Goal: Information Seeking & Learning: Learn about a topic

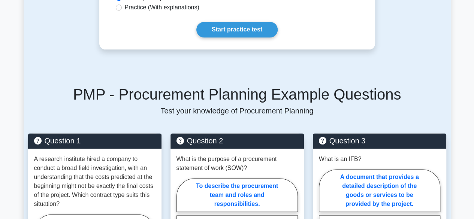
scroll to position [444, 0]
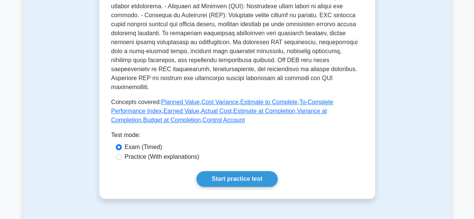
scroll to position [300, 0]
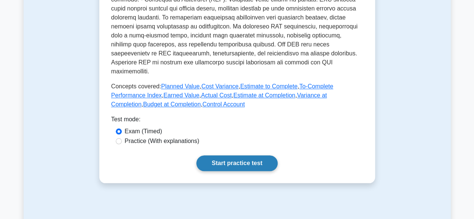
click at [222, 156] on link "Start practice test" at bounding box center [236, 164] width 81 height 16
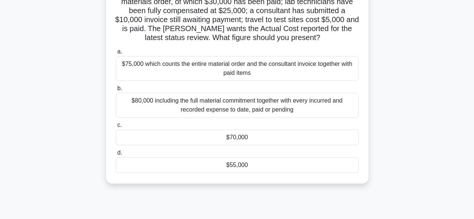
scroll to position [37, 0]
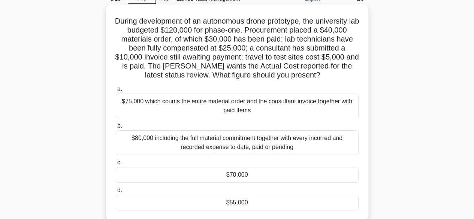
click at [234, 175] on div "$70,000" at bounding box center [237, 175] width 243 height 16
click at [116, 165] on input "c. $70,000" at bounding box center [116, 162] width 0 height 5
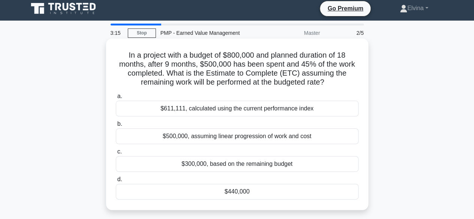
scroll to position [0, 0]
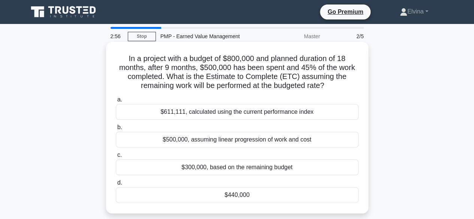
click at [246, 142] on div "$500,000, assuming linear progression of work and cost" at bounding box center [237, 140] width 243 height 16
click at [116, 130] on input "b. $500,000, assuming linear progression of work and cost" at bounding box center [116, 127] width 0 height 5
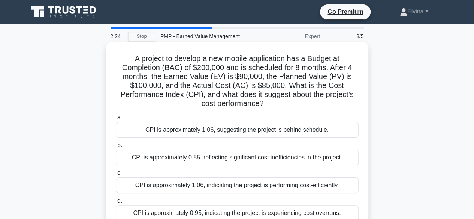
scroll to position [37, 0]
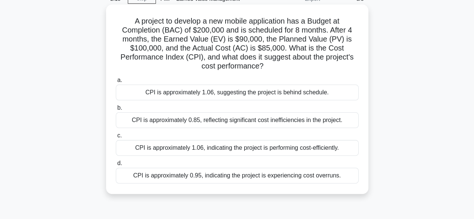
click at [236, 150] on div "CPI is approximately 1.06, indicating the project is performing cost-efficientl…" at bounding box center [237, 148] width 243 height 16
click at [116, 138] on input "c. CPI is approximately 1.06, indicating the project is performing cost-efficie…" at bounding box center [116, 135] width 0 height 5
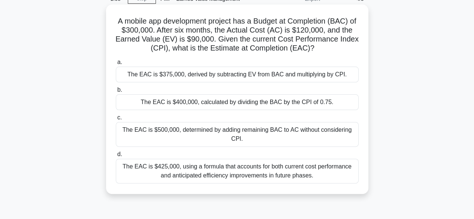
click at [202, 173] on div "The EAC is $425,000, using a formula that accounts for both current cost perfor…" at bounding box center [237, 171] width 243 height 25
click at [116, 157] on input "d. The EAC is $425,000, using a formula that accounts for both current cost per…" at bounding box center [116, 154] width 0 height 5
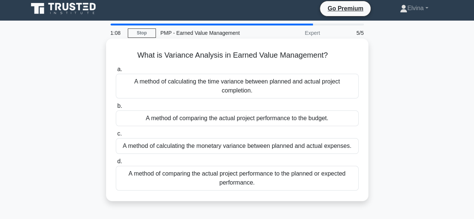
scroll to position [0, 0]
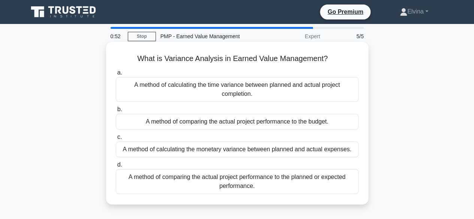
click at [253, 96] on div "A method of calculating the time variance between planned and actual project co…" at bounding box center [237, 89] width 243 height 25
click at [116, 75] on input "a. A method of calculating the time variance between planned and actual project…" at bounding box center [116, 72] width 0 height 5
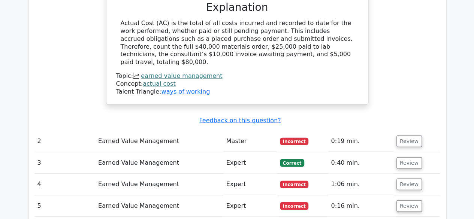
scroll to position [862, 0]
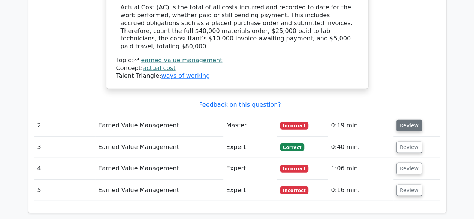
click at [412, 120] on button "Review" at bounding box center [408, 126] width 25 height 12
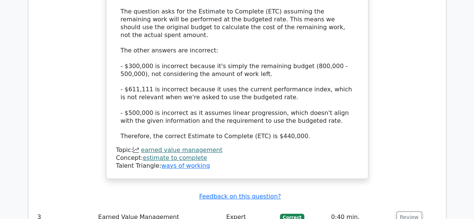
scroll to position [1349, 0]
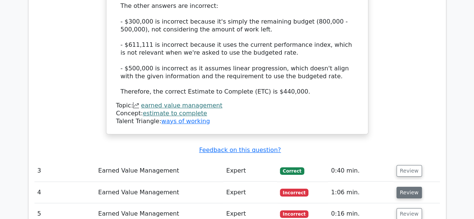
click at [402, 187] on button "Review" at bounding box center [408, 193] width 25 height 12
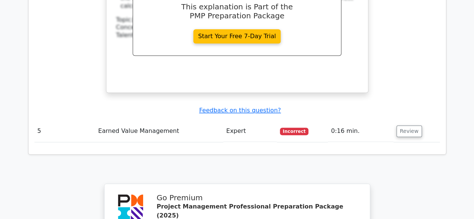
scroll to position [1799, 0]
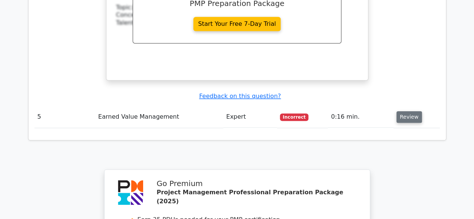
click at [404, 111] on button "Review" at bounding box center [408, 117] width 25 height 12
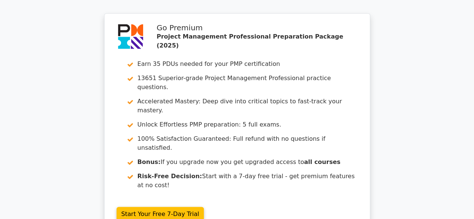
scroll to position [2286, 0]
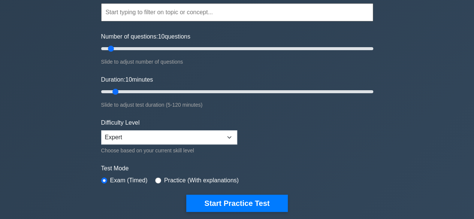
scroll to position [187, 0]
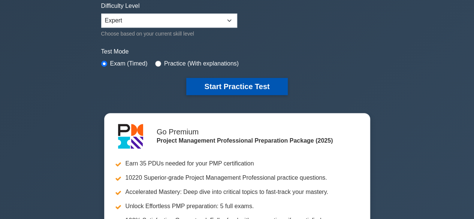
click at [229, 89] on button "Start Practice Test" at bounding box center [236, 86] width 101 height 17
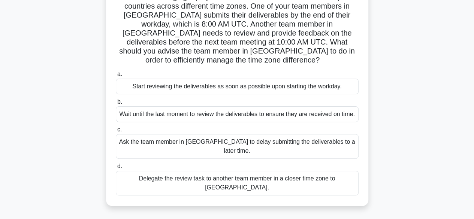
scroll to position [75, 0]
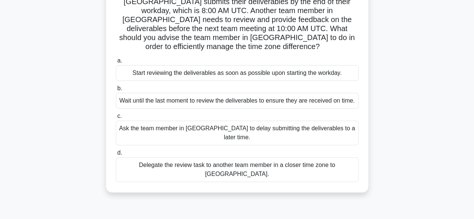
click at [260, 95] on div "Wait until the last moment to review the deliverables to ensure they are receiv…" at bounding box center [237, 101] width 243 height 16
click at [116, 91] on input "b. Wait until the last moment to review the deliverables to ensure they are rec…" at bounding box center [116, 88] width 0 height 5
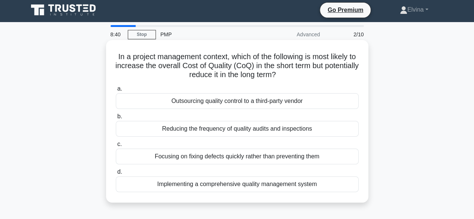
scroll to position [0, 0]
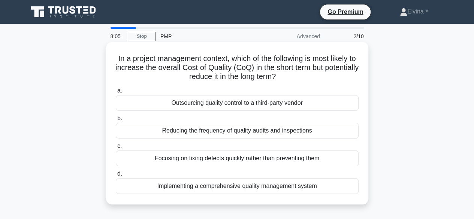
click at [295, 132] on div "Reducing the frequency of quality audits and inspections" at bounding box center [237, 131] width 243 height 16
click at [116, 121] on input "b. Reducing the frequency of quality audits and inspections" at bounding box center [116, 118] width 0 height 5
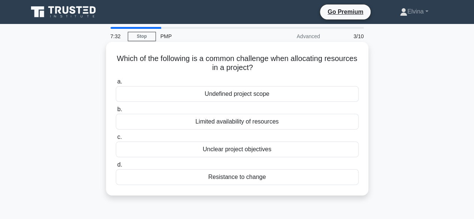
click at [235, 95] on div "Undefined project scope" at bounding box center [237, 94] width 243 height 16
click at [116, 84] on input "a. Undefined project scope" at bounding box center [116, 81] width 0 height 5
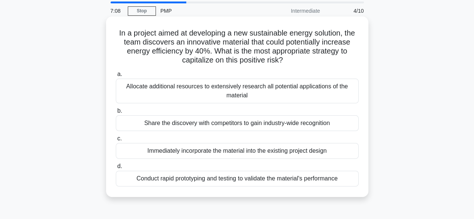
scroll to position [37, 0]
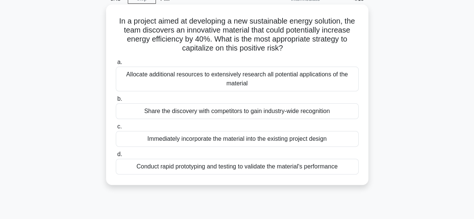
click at [313, 164] on div "Conduct rapid prototyping and testing to validate the material's performance" at bounding box center [237, 167] width 243 height 16
click at [116, 157] on input "d. Conduct rapid prototyping and testing to validate the material's performance" at bounding box center [116, 154] width 0 height 5
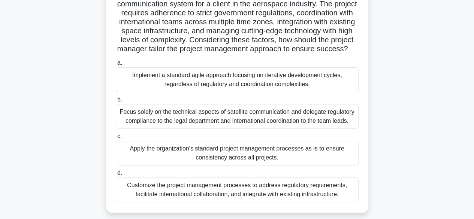
scroll to position [75, 0]
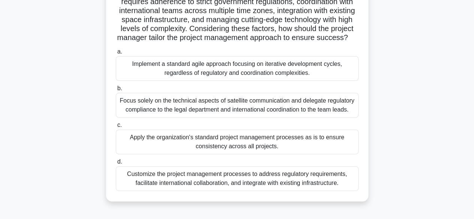
click at [253, 117] on div "Focus solely on the technical aspects of satellite communication and delegate r…" at bounding box center [237, 105] width 243 height 25
click at [116, 91] on input "b. Focus solely on the technical aspects of satellite communication and delegat…" at bounding box center [116, 88] width 0 height 5
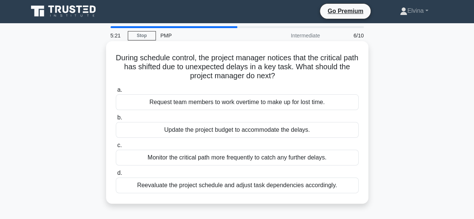
scroll to position [0, 0]
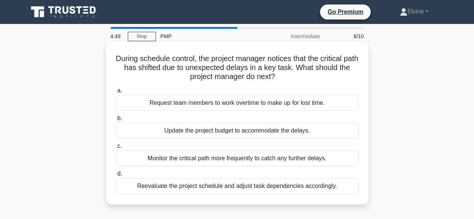
click at [235, 105] on div "Request team members to work overtime to make up for lost time." at bounding box center [237, 103] width 243 height 16
click at [116, 93] on input "a. Request team members to work overtime to make up for lost time." at bounding box center [116, 90] width 0 height 5
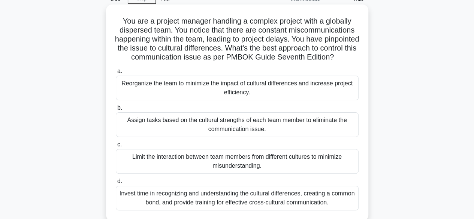
scroll to position [75, 0]
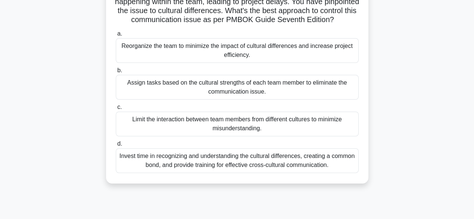
click at [330, 173] on div "Invest time in recognizing and understanding the cultural differences, creating…" at bounding box center [237, 160] width 243 height 25
click at [116, 147] on input "d. Invest time in recognizing and understanding the cultural differences, creat…" at bounding box center [116, 144] width 0 height 5
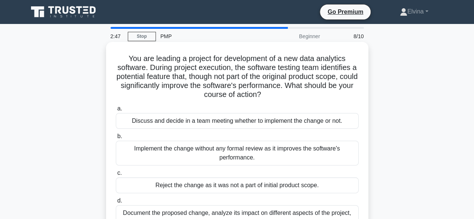
scroll to position [37, 0]
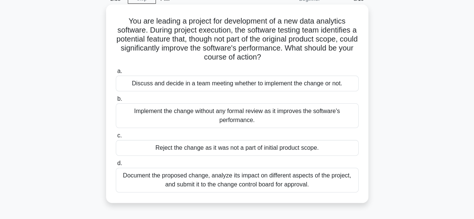
click at [332, 185] on div "Document the proposed change, analyze its impact on different aspects of the pr…" at bounding box center [237, 180] width 243 height 25
click at [116, 166] on input "d. Document the proposed change, analyze its impact on different aspects of the…" at bounding box center [116, 163] width 0 height 5
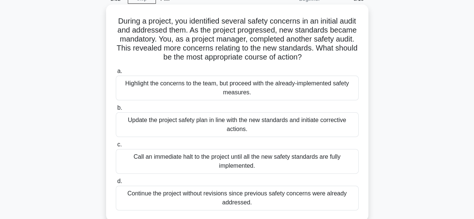
click at [222, 85] on div "Highlight the concerns to the team, but proceed with the already-implemented sa…" at bounding box center [237, 88] width 243 height 25
click at [116, 74] on input "a. Highlight the concerns to the team, but proceed with the already-implemented…" at bounding box center [116, 71] width 0 height 5
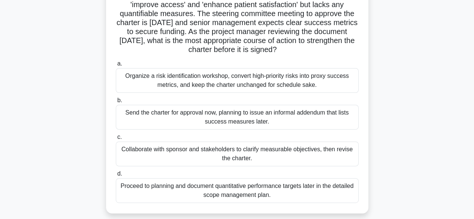
scroll to position [75, 0]
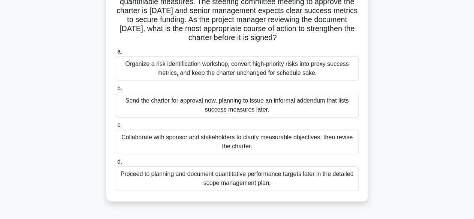
click at [311, 74] on div "Organize a risk identification workshop, convert high-priority risks into proxy…" at bounding box center [237, 68] width 243 height 25
click at [116, 54] on input "a. Organize a risk identification workshop, convert high-priority risks into pr…" at bounding box center [116, 51] width 0 height 5
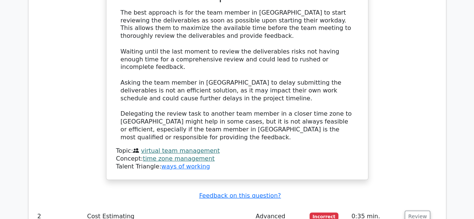
scroll to position [1012, 0]
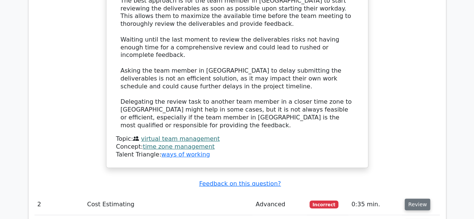
click at [412, 199] on button "Review" at bounding box center [417, 205] width 25 height 12
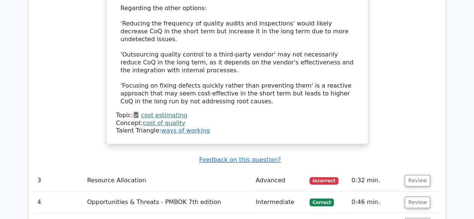
scroll to position [1574, 0]
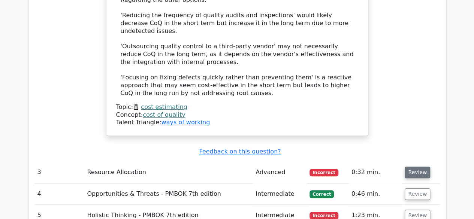
click at [408, 167] on button "Review" at bounding box center [417, 173] width 25 height 12
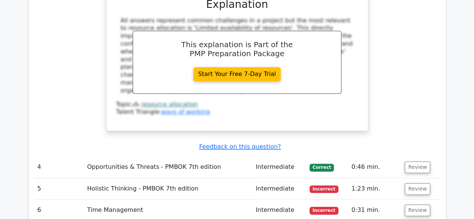
scroll to position [1911, 0]
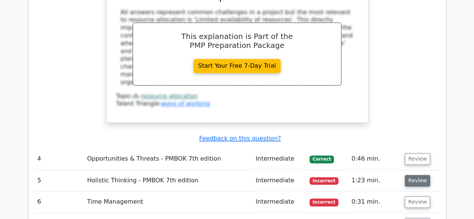
click at [419, 175] on button "Review" at bounding box center [417, 181] width 25 height 12
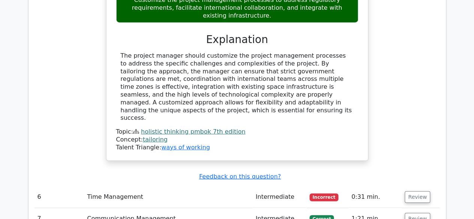
scroll to position [2323, 0]
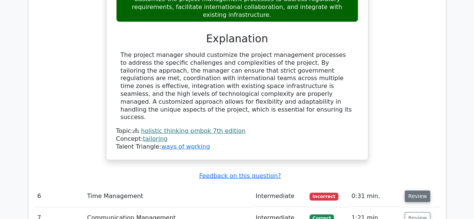
click at [419, 191] on button "Review" at bounding box center [417, 197] width 25 height 12
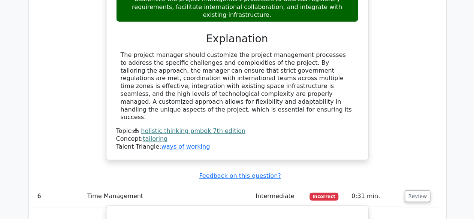
drag, startPoint x: 151, startPoint y: 83, endPoint x: 176, endPoint y: 87, distance: 24.6
copy h5 "shifted"
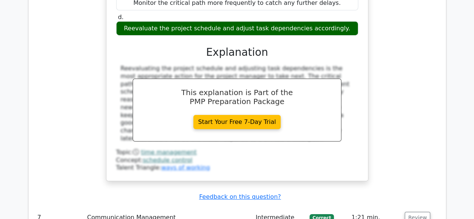
scroll to position [2660, 0]
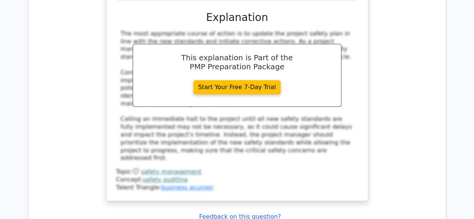
scroll to position [3110, 0]
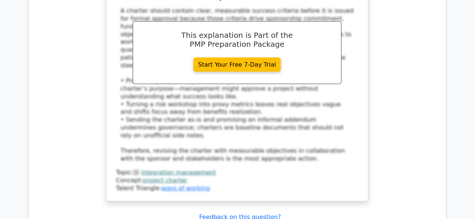
scroll to position [3779, 0]
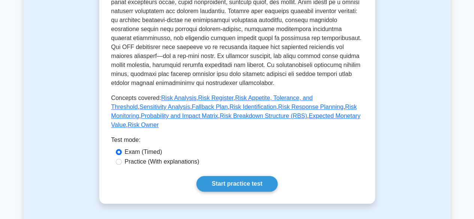
scroll to position [300, 0]
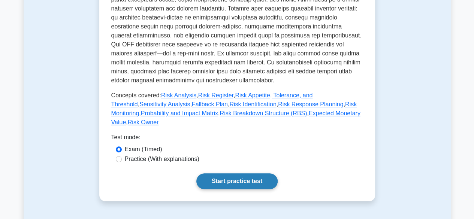
click at [217, 173] on link "Start practice test" at bounding box center [236, 181] width 81 height 16
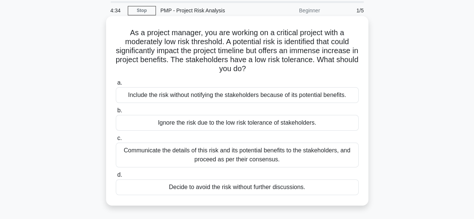
scroll to position [37, 0]
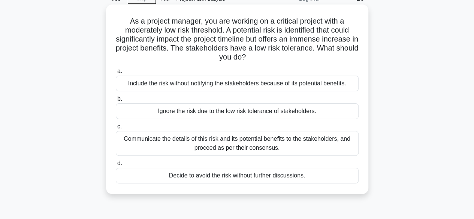
click at [315, 147] on div "Communicate the details of this risk and its potential benefits to the stakehol…" at bounding box center [237, 143] width 243 height 25
click at [116, 129] on input "c. Communicate the details of this risk and its potential benefits to the stake…" at bounding box center [116, 126] width 0 height 5
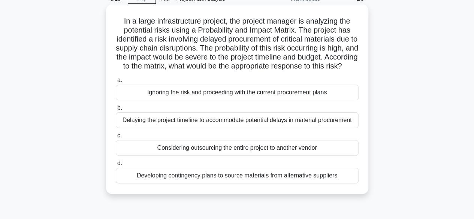
click at [323, 184] on div "Developing contingency plans to source materials from alternative suppliers" at bounding box center [237, 176] width 243 height 16
click at [116, 166] on input "d. Developing contingency plans to source materials from alternative suppliers" at bounding box center [116, 163] width 0 height 5
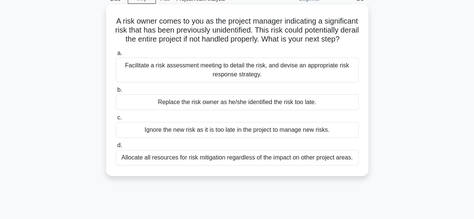
click at [313, 80] on div "Facilitate a risk assessment meeting to detail the risk, and devise an appropri…" at bounding box center [237, 70] width 243 height 25
click at [116, 56] on input "a. Facilitate a risk assessment meeting to detail the risk, and devise an appro…" at bounding box center [116, 53] width 0 height 5
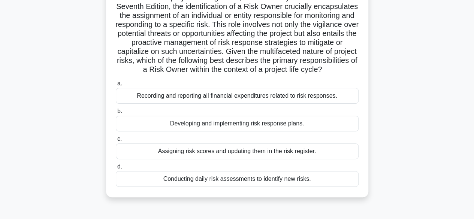
scroll to position [75, 0]
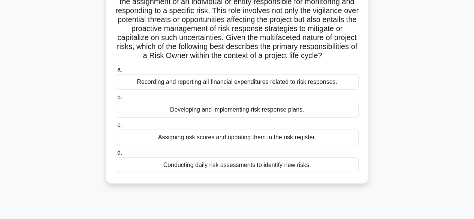
click at [308, 145] on div "Assigning risk scores and updating them in the risk register." at bounding box center [237, 138] width 243 height 16
click at [116, 128] on input "c. Assigning risk scores and updating them in the risk register." at bounding box center [116, 125] width 0 height 5
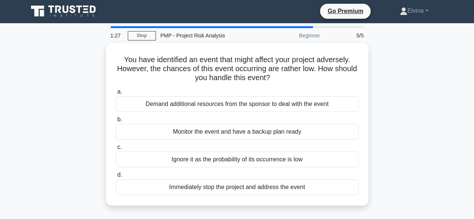
scroll to position [0, 0]
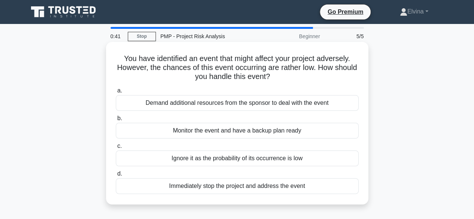
click at [284, 132] on div "Monitor the event and have a backup plan ready" at bounding box center [237, 131] width 243 height 16
click at [116, 121] on input "b. Monitor the event and have a backup plan ready" at bounding box center [116, 118] width 0 height 5
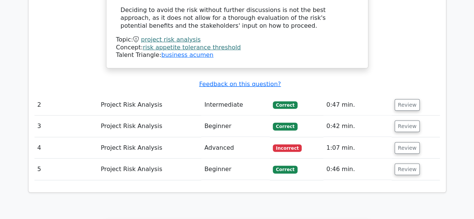
scroll to position [937, 0]
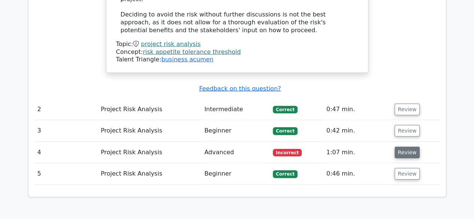
click at [398, 147] on button "Review" at bounding box center [407, 153] width 25 height 12
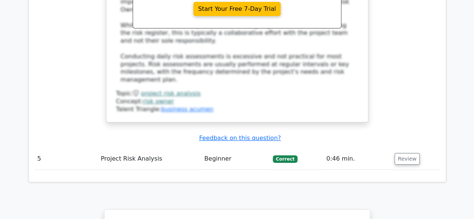
scroll to position [1377, 0]
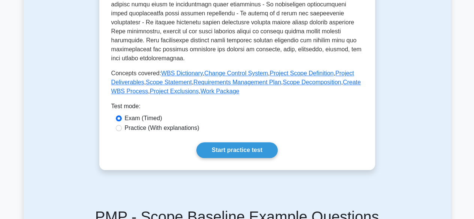
scroll to position [337, 0]
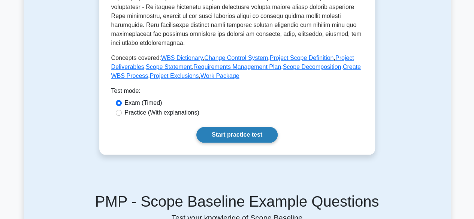
click at [253, 127] on link "Start practice test" at bounding box center [236, 135] width 81 height 16
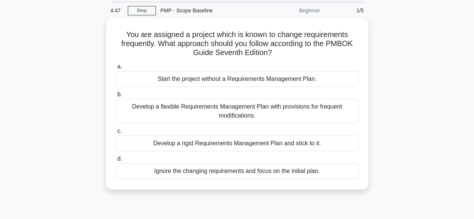
scroll to position [37, 0]
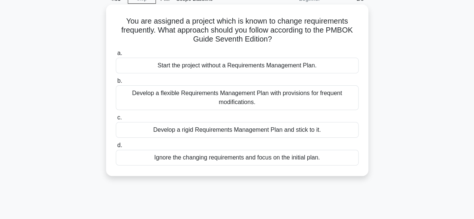
click at [300, 94] on div "Develop a flexible Requirements Management Plan with provisions for frequent mo…" at bounding box center [237, 97] width 243 height 25
click at [116, 84] on input "b. Develop a flexible Requirements Management Plan with provisions for frequent…" at bounding box center [116, 81] width 0 height 5
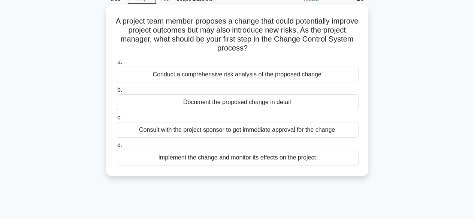
click at [273, 78] on div "Conduct a comprehensive risk analysis of the proposed change" at bounding box center [237, 75] width 243 height 16
click at [116, 65] on input "a. Conduct a comprehensive risk analysis of the proposed change" at bounding box center [116, 62] width 0 height 5
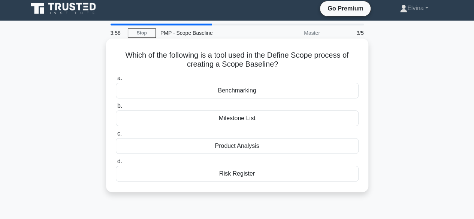
scroll to position [0, 0]
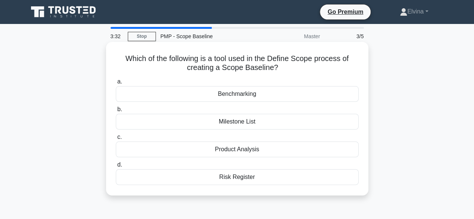
click at [245, 96] on div "Benchmarking" at bounding box center [237, 94] width 243 height 16
click at [116, 84] on input "a. Benchmarking" at bounding box center [116, 81] width 0 height 5
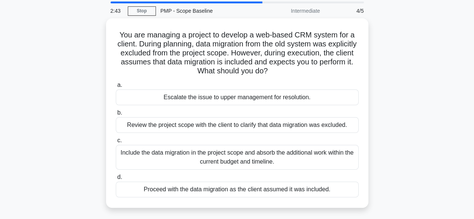
scroll to position [37, 0]
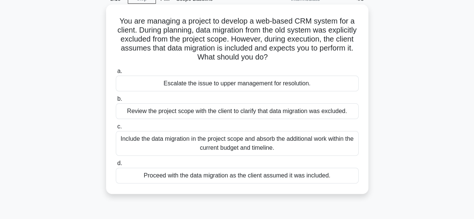
click at [341, 144] on div "Include the data migration in the project scope and absorb the additional work …" at bounding box center [237, 143] width 243 height 25
click at [116, 129] on input "c. Include the data migration in the project scope and absorb the additional wo…" at bounding box center [116, 126] width 0 height 5
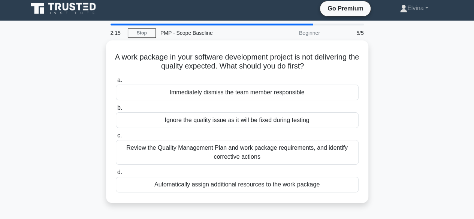
scroll to position [0, 0]
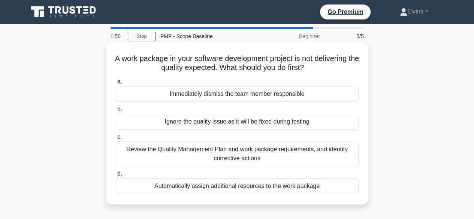
click at [323, 148] on div "Review the Quality Management Plan and work package requirements, and identify …" at bounding box center [237, 154] width 243 height 25
click at [116, 140] on input "c. Review the Quality Management Plan and work package requirements, and identi…" at bounding box center [116, 137] width 0 height 5
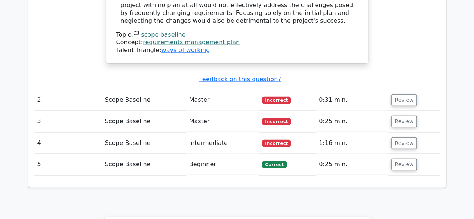
scroll to position [862, 0]
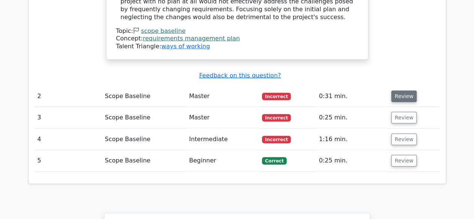
click at [402, 91] on button "Review" at bounding box center [403, 97] width 25 height 12
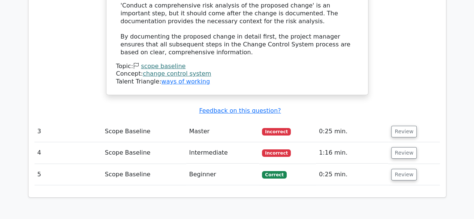
scroll to position [1349, 0]
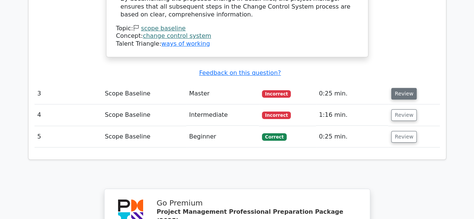
click at [400, 88] on button "Review" at bounding box center [403, 94] width 25 height 12
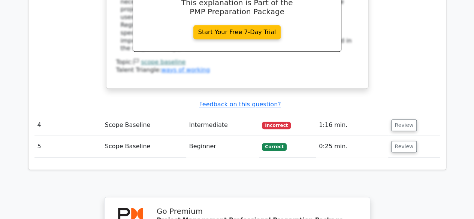
scroll to position [1649, 0]
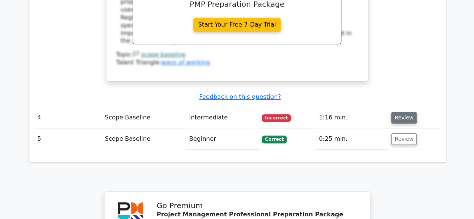
click at [400, 112] on button "Review" at bounding box center [403, 118] width 25 height 12
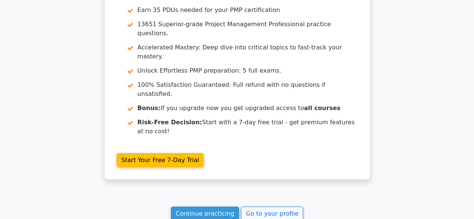
scroll to position [2244, 0]
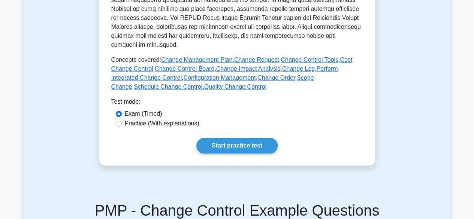
scroll to position [375, 0]
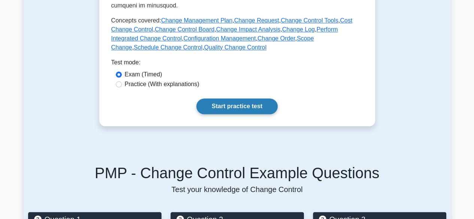
click at [237, 108] on link "Start practice test" at bounding box center [236, 107] width 81 height 16
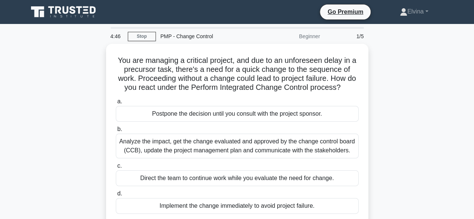
scroll to position [37, 0]
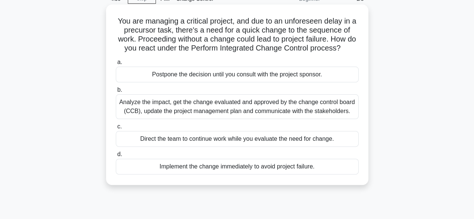
click at [317, 113] on div "Analyze the impact, get the change evaluated and approved by the change control…" at bounding box center [237, 106] width 243 height 25
click at [116, 93] on input "b. Analyze the impact, get the change evaluated and approved by the change cont…" at bounding box center [116, 90] width 0 height 5
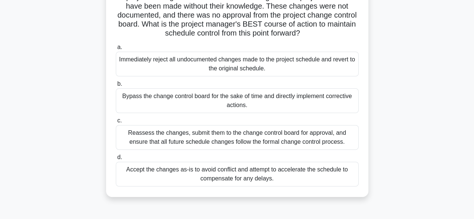
scroll to position [75, 0]
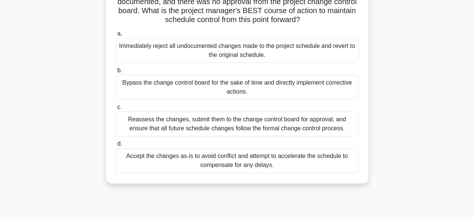
click at [315, 87] on div "Bypass the change control board for the sake of time and directly implement cor…" at bounding box center [237, 87] width 243 height 25
click at [116, 73] on input "b. Bypass the change control board for the sake of time and directly implement …" at bounding box center [116, 70] width 0 height 5
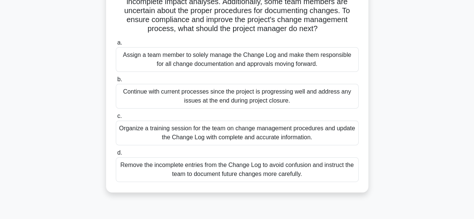
click at [260, 132] on div "Organize a training session for the team on change management procedures and up…" at bounding box center [237, 133] width 243 height 25
click at [116, 119] on input "c. Organize a training session for the team on change management procedures and…" at bounding box center [116, 116] width 0 height 5
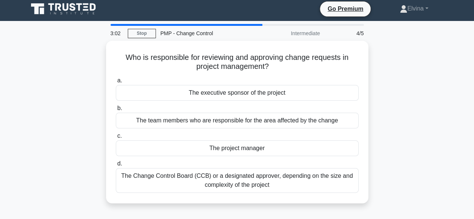
scroll to position [0, 0]
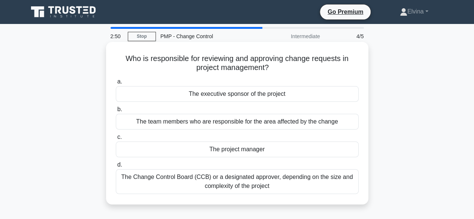
click at [285, 181] on div "The Change Control Board (CCB) or a designated approver, depending on the size …" at bounding box center [237, 181] width 243 height 25
click at [116, 167] on input "d. The Change Control Board (CCB) or a designated approver, depending on the si…" at bounding box center [116, 165] width 0 height 5
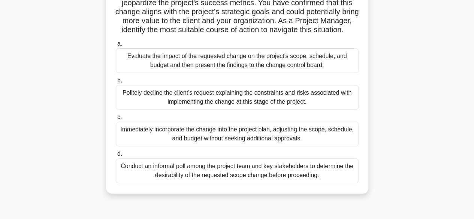
scroll to position [112, 0]
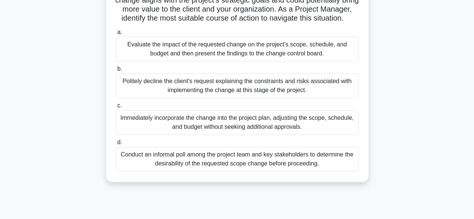
click at [260, 61] on div "Evaluate the impact of the requested change on the project's scope, schedule, a…" at bounding box center [237, 49] width 243 height 25
click at [116, 35] on input "a. Evaluate the impact of the requested change on the project's scope, schedule…" at bounding box center [116, 32] width 0 height 5
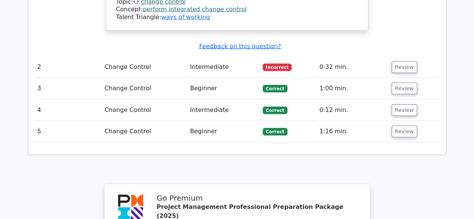
scroll to position [862, 0]
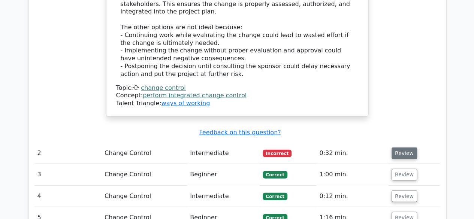
click at [394, 148] on button "Review" at bounding box center [404, 154] width 25 height 12
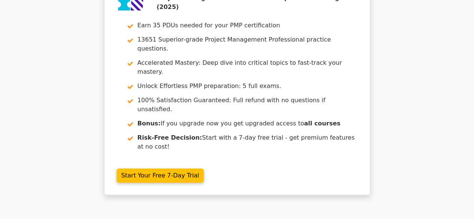
scroll to position [1594, 0]
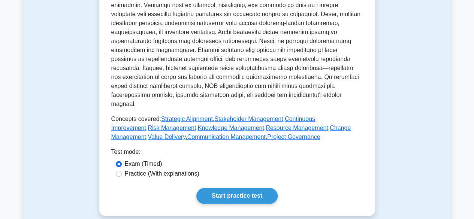
scroll to position [375, 0]
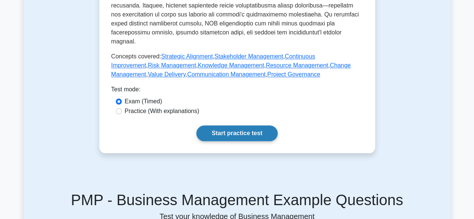
click at [260, 128] on link "Start practice test" at bounding box center [236, 134] width 81 height 16
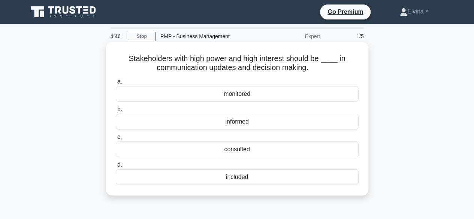
click at [235, 178] on div "included" at bounding box center [237, 177] width 243 height 16
click at [116, 167] on input "d. included" at bounding box center [116, 165] width 0 height 5
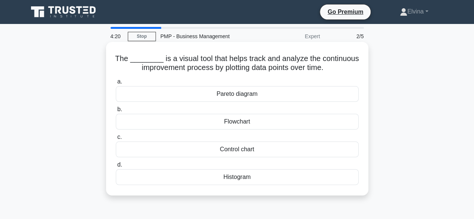
click at [243, 179] on div "Histogram" at bounding box center [237, 177] width 243 height 16
click at [116, 167] on input "d. Histogram" at bounding box center [116, 165] width 0 height 5
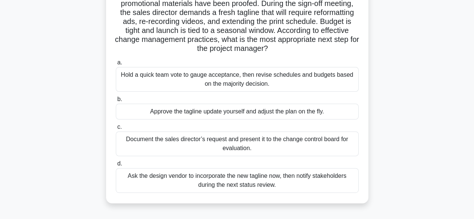
scroll to position [75, 0]
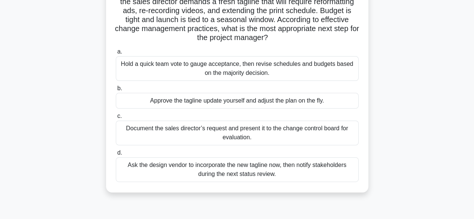
click at [240, 73] on div "Hold a quick team vote to gauge acceptance, then revise schedules and budgets b…" at bounding box center [237, 68] width 243 height 25
click at [116, 54] on input "a. Hold a quick team vote to gauge acceptance, then revise schedules and budget…" at bounding box center [116, 51] width 0 height 5
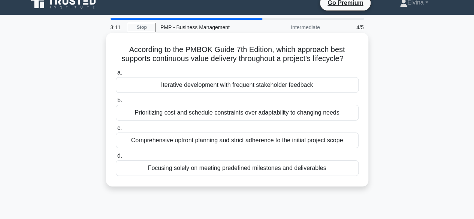
scroll to position [0, 0]
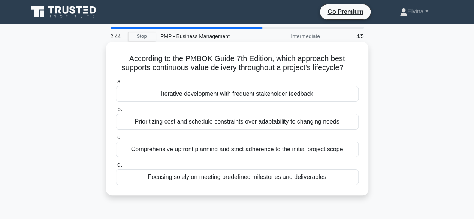
click at [222, 99] on div "Iterative development with frequent stakeholder feedback" at bounding box center [237, 94] width 243 height 16
click at [116, 84] on input "a. Iterative development with frequent stakeholder feedback" at bounding box center [116, 81] width 0 height 5
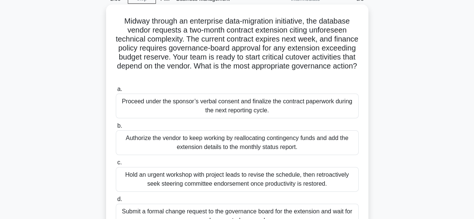
scroll to position [75, 0]
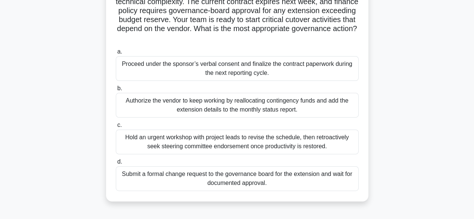
click at [252, 145] on div "Hold an urgent workshop with project leads to revise the schedule, then retroac…" at bounding box center [237, 142] width 243 height 25
click at [116, 128] on input "c. Hold an urgent workshop with project leads to revise the schedule, then retr…" at bounding box center [116, 125] width 0 height 5
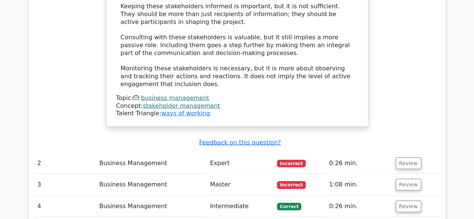
scroll to position [862, 0]
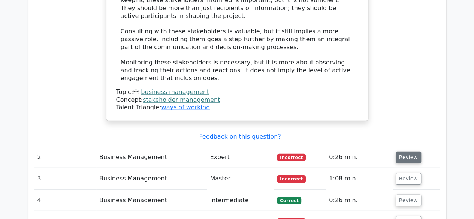
click at [403, 152] on button "Review" at bounding box center [408, 158] width 25 height 12
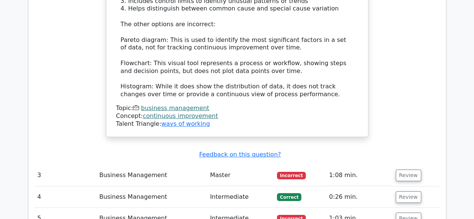
scroll to position [1274, 0]
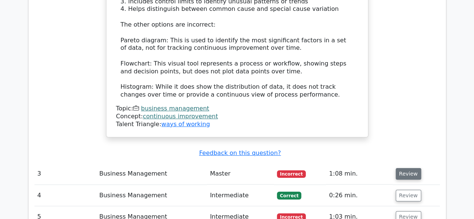
click at [402, 168] on button "Review" at bounding box center [408, 174] width 25 height 12
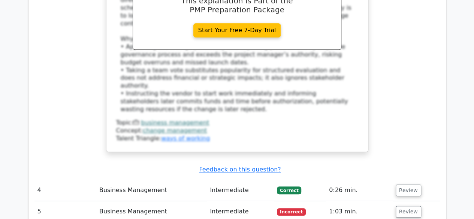
scroll to position [1761, 0]
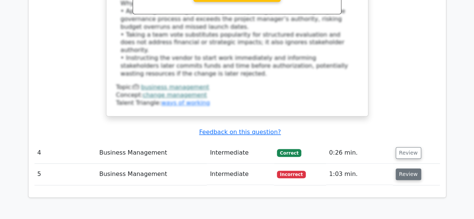
click at [412, 169] on button "Review" at bounding box center [408, 175] width 25 height 12
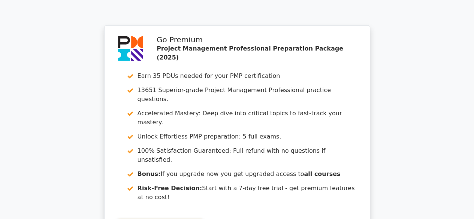
scroll to position [2440, 0]
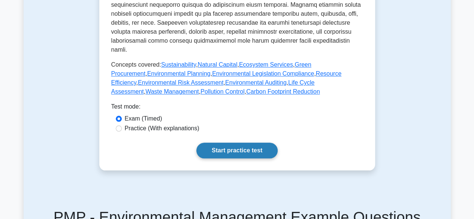
scroll to position [375, 0]
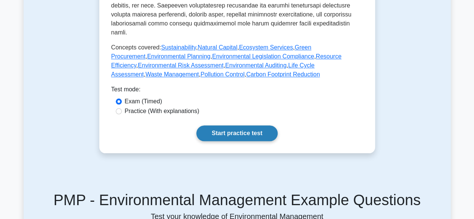
click at [238, 128] on link "Start practice test" at bounding box center [236, 134] width 81 height 16
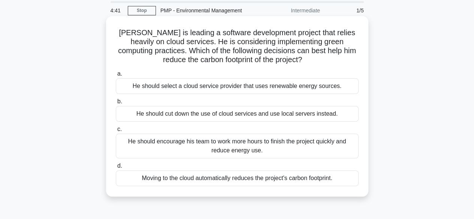
scroll to position [37, 0]
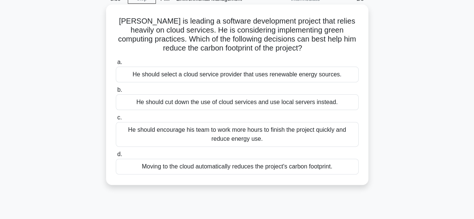
click at [293, 79] on div "He should select a cloud service provider that uses renewable energy sources." at bounding box center [237, 75] width 243 height 16
click at [116, 65] on input "a. He should select a cloud service provider that uses renewable energy sources." at bounding box center [116, 62] width 0 height 5
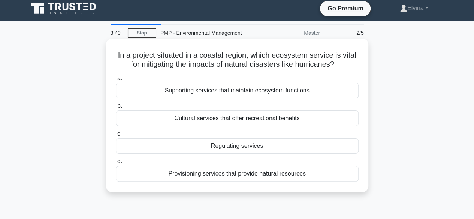
scroll to position [0, 0]
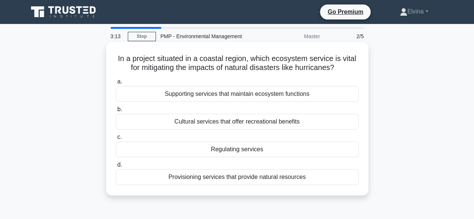
click at [296, 179] on div "Provisioning services that provide natural resources" at bounding box center [237, 177] width 243 height 16
click at [116, 167] on input "d. Provisioning services that provide natural resources" at bounding box center [116, 165] width 0 height 5
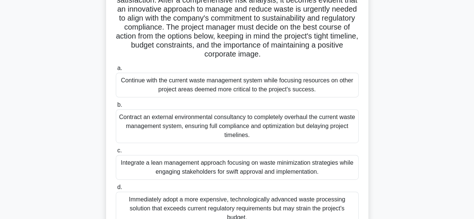
scroll to position [150, 0]
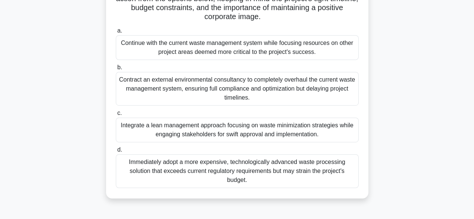
click at [246, 50] on div "Continue with the current waste management system while focusing resources on o…" at bounding box center [237, 47] width 243 height 25
click at [116, 33] on input "a. Continue with the current waste management system while focusing resources o…" at bounding box center [116, 30] width 0 height 5
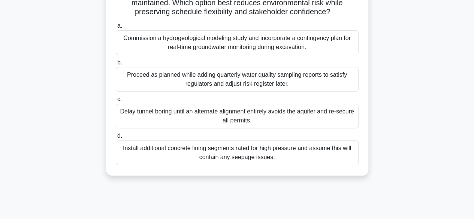
scroll to position [112, 0]
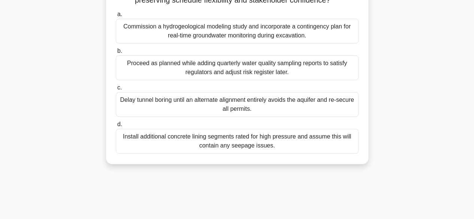
click at [290, 80] on div "Proceed as planned while adding quarterly water quality sampling reports to sat…" at bounding box center [237, 67] width 243 height 25
click at [116, 54] on input "b. Proceed as planned while adding quarterly water quality sampling reports to …" at bounding box center [116, 51] width 0 height 5
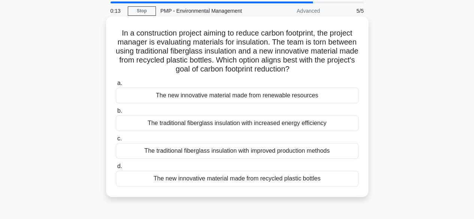
scroll to position [37, 0]
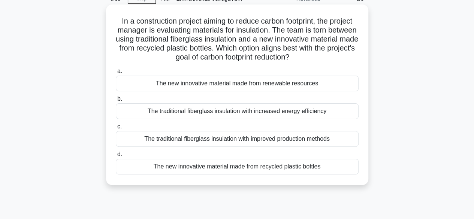
click at [207, 169] on div "The new innovative material made from recycled plastic bottles" at bounding box center [237, 167] width 243 height 16
click at [116, 157] on input "d. The new innovative material made from recycled plastic bottles" at bounding box center [116, 154] width 0 height 5
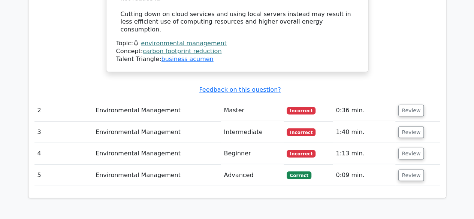
scroll to position [937, 0]
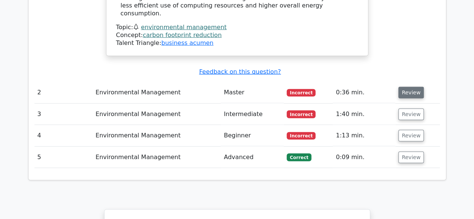
click at [409, 87] on button "Review" at bounding box center [410, 93] width 25 height 12
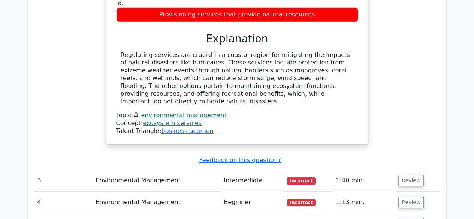
scroll to position [1162, 0]
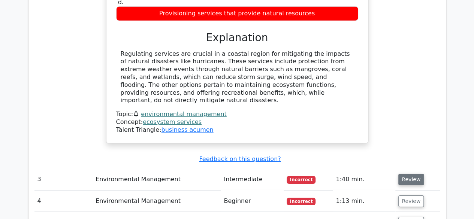
click at [406, 174] on button "Review" at bounding box center [410, 180] width 25 height 12
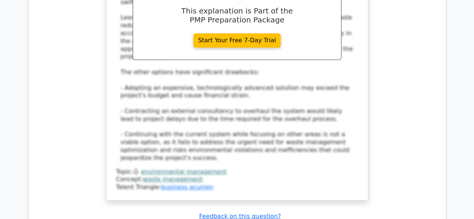
scroll to position [1724, 0]
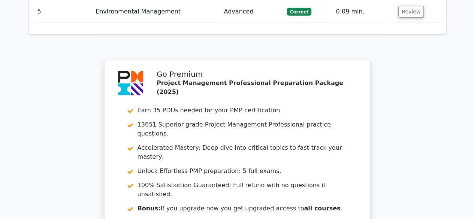
scroll to position [2419, 0]
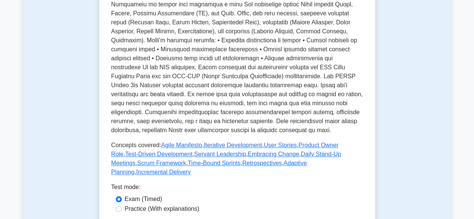
scroll to position [300, 0]
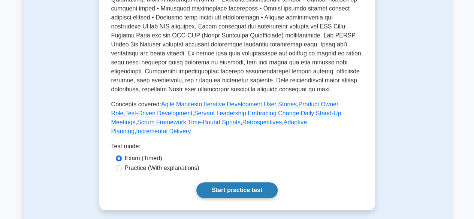
click at [239, 182] on link "Start practice test" at bounding box center [236, 190] width 81 height 16
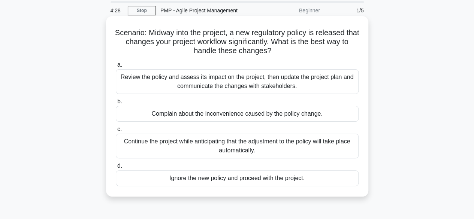
scroll to position [37, 0]
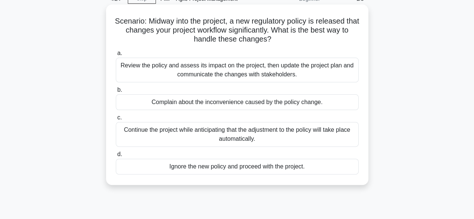
click at [263, 72] on div "Review the policy and assess its impact on the project, then update the project…" at bounding box center [237, 70] width 243 height 25
click at [116, 56] on input "a. Review the policy and assess its impact on the project, then update the proj…" at bounding box center [116, 53] width 0 height 5
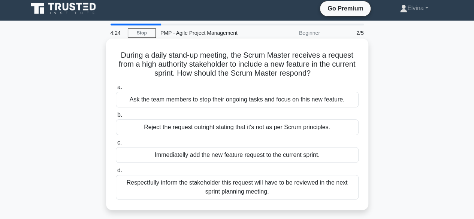
scroll to position [0, 0]
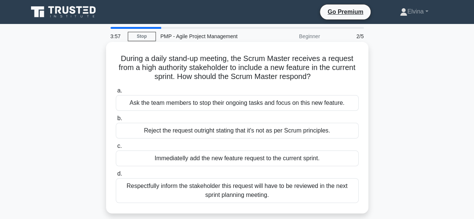
click at [279, 196] on div "Respectfully inform the stakeholder this request will have to be reviewed in th…" at bounding box center [237, 190] width 243 height 25
click at [116, 176] on input "d. Respectfully inform the stakeholder this request will have to be reviewed in…" at bounding box center [116, 174] width 0 height 5
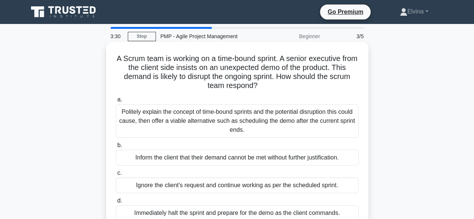
scroll to position [37, 0]
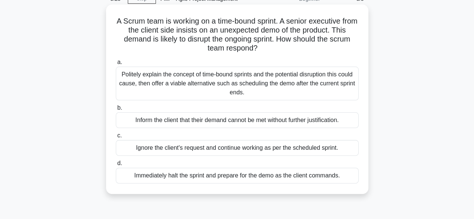
click at [225, 87] on div "Politely explain the concept of time-bound sprints and the potential disruption…" at bounding box center [237, 84] width 243 height 34
click at [116, 65] on input "a. Politely explain the concept of time-bound sprints and the potential disrupt…" at bounding box center [116, 62] width 0 height 5
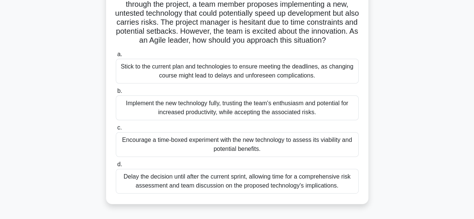
scroll to position [75, 0]
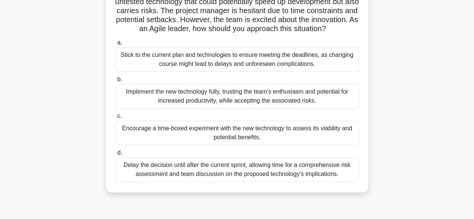
click at [256, 177] on div "Delay the decision until after the current sprint, allowing time for a comprehe…" at bounding box center [237, 169] width 243 height 25
click at [116, 156] on input "d. Delay the decision until after the current sprint, allowing time for a compr…" at bounding box center [116, 153] width 0 height 5
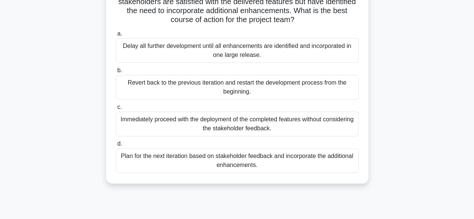
click at [269, 162] on div "Plan for the next iteration based on stakeholder feedback and incorporate the a…" at bounding box center [237, 160] width 243 height 25
click at [116, 147] on input "d. Plan for the next iteration based on stakeholder feedback and incorporate th…" at bounding box center [116, 144] width 0 height 5
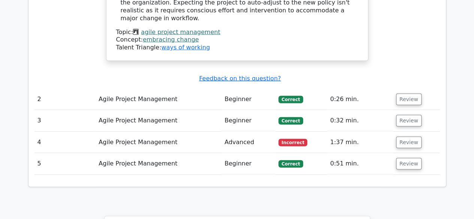
scroll to position [899, 0]
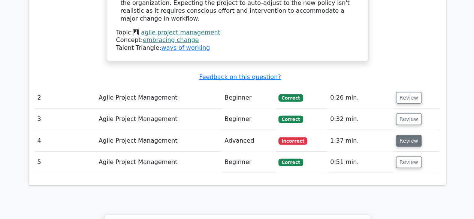
click at [401, 135] on button "Review" at bounding box center [408, 141] width 25 height 12
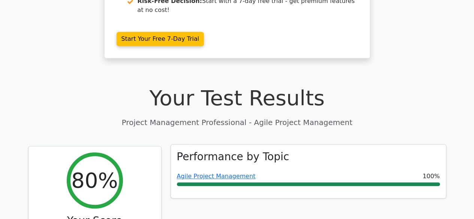
scroll to position [187, 0]
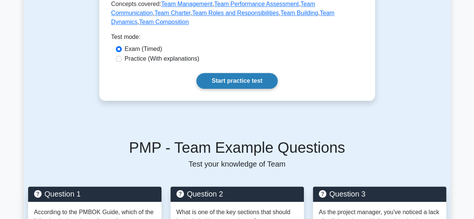
scroll to position [412, 0]
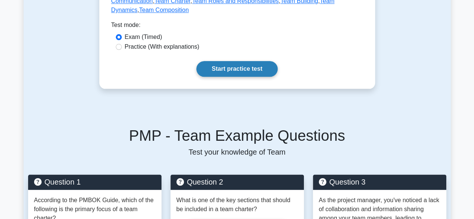
click at [221, 61] on link "Start practice test" at bounding box center [236, 69] width 81 height 16
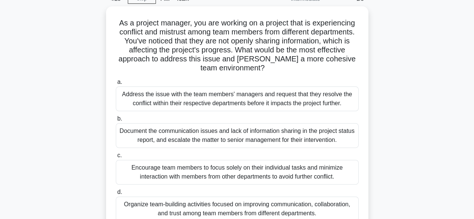
scroll to position [75, 0]
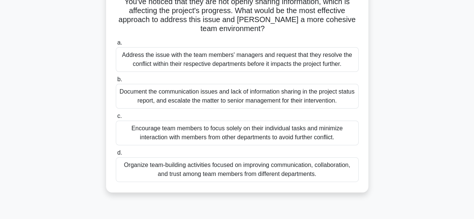
click at [266, 169] on div "Organize team-building activities focused on improving communication, collabora…" at bounding box center [237, 169] width 243 height 25
click at [116, 156] on input "d. Organize team-building activities focused on improving communication, collab…" at bounding box center [116, 153] width 0 height 5
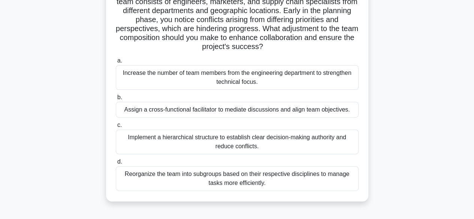
click at [220, 111] on div "Assign a cross-functional facilitator to mediate discussions and align team obj…" at bounding box center [237, 110] width 243 height 16
click at [116, 100] on input "b. Assign a cross-functional facilitator to mediate discussions and align team …" at bounding box center [116, 97] width 0 height 5
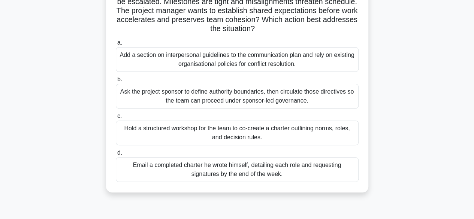
click at [279, 133] on div "Hold a structured workshop for the team to co-create a charter outlining norms,…" at bounding box center [237, 133] width 243 height 25
click at [116, 119] on input "c. Hold a structured workshop for the team to co-create a charter outlining nor…" at bounding box center [116, 116] width 0 height 5
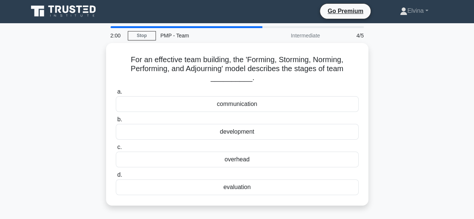
scroll to position [0, 0]
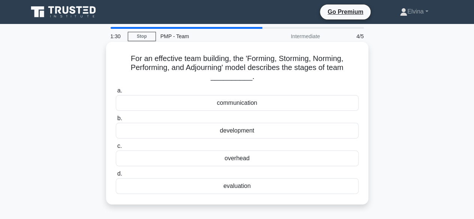
click at [253, 131] on div "development" at bounding box center [237, 131] width 243 height 16
click at [116, 121] on input "b. development" at bounding box center [116, 118] width 0 height 5
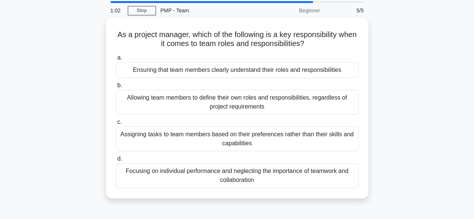
scroll to position [37, 0]
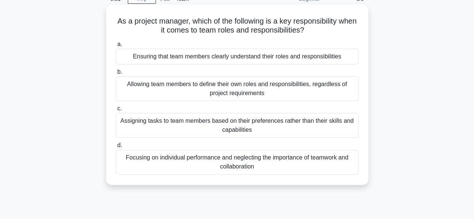
click at [299, 166] on div "Focusing on individual performance and neglecting the importance of teamwork an…" at bounding box center [237, 162] width 243 height 25
click at [116, 148] on input "d. Focusing on individual performance and neglecting the importance of teamwork…" at bounding box center [116, 145] width 0 height 5
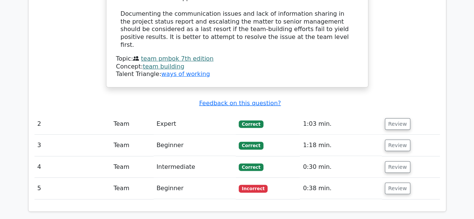
scroll to position [1012, 0]
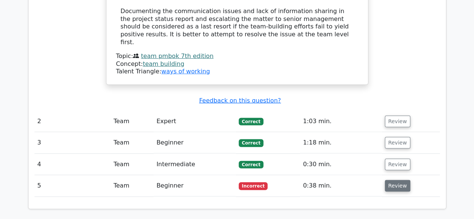
click at [390, 180] on button "Review" at bounding box center [397, 186] width 25 height 12
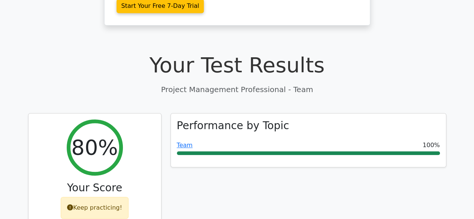
scroll to position [225, 0]
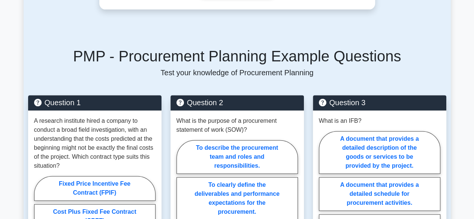
scroll to position [375, 0]
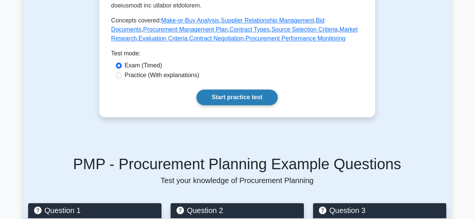
click at [226, 105] on link "Start practice test" at bounding box center [236, 98] width 81 height 16
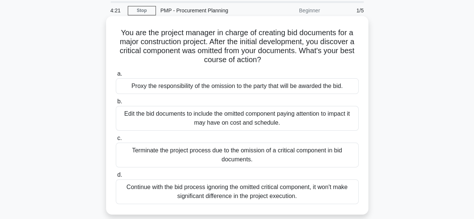
scroll to position [37, 0]
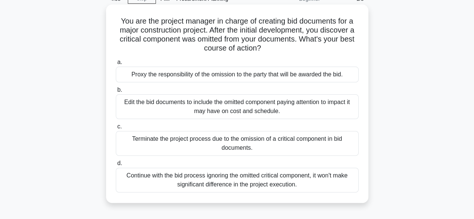
click at [290, 102] on div "Edit the bid documents to include the omitted component paying attention to imp…" at bounding box center [237, 106] width 243 height 25
click at [116, 93] on input "b. Edit the bid documents to include the omitted component paying attention to …" at bounding box center [116, 90] width 0 height 5
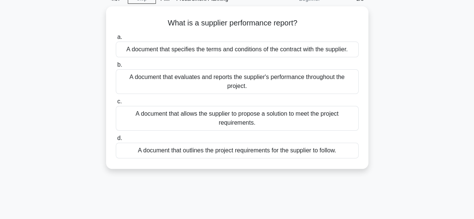
scroll to position [0, 0]
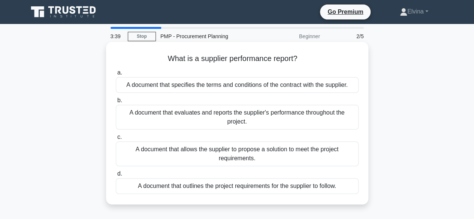
click at [271, 185] on div "A document that outlines the project requirements for the supplier to follow." at bounding box center [237, 186] width 243 height 16
click at [116, 176] on input "d. A document that outlines the project requirements for the supplier to follow." at bounding box center [116, 174] width 0 height 5
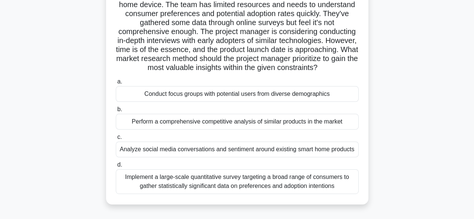
scroll to position [75, 0]
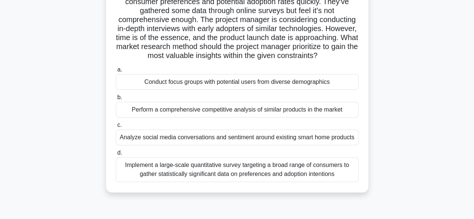
click at [318, 178] on div "Implement a large-scale quantitative survey targeting a broad range of consumer…" at bounding box center [237, 169] width 243 height 25
click at [116, 156] on input "d. Implement a large-scale quantitative survey targeting a broad range of consu…" at bounding box center [116, 153] width 0 height 5
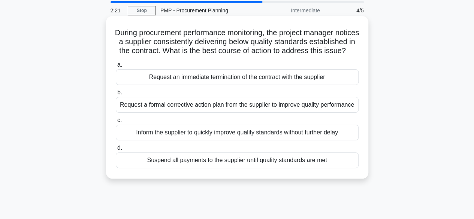
scroll to position [37, 0]
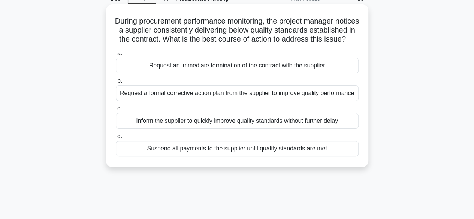
click at [190, 101] on div "Request a formal corrective action plan from the supplier to improve quality pe…" at bounding box center [237, 93] width 243 height 16
click at [116, 84] on input "b. Request a formal corrective action plan from the supplier to improve quality…" at bounding box center [116, 81] width 0 height 5
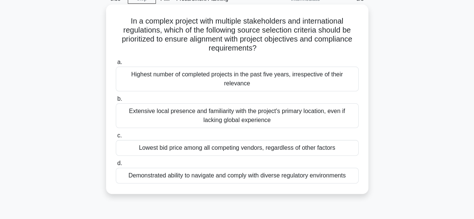
click at [335, 85] on div "Highest number of completed projects in the past five years, irrespective of th…" at bounding box center [237, 79] width 243 height 25
click at [116, 65] on input "a. Highest number of completed projects in the past five years, irrespective of…" at bounding box center [116, 62] width 0 height 5
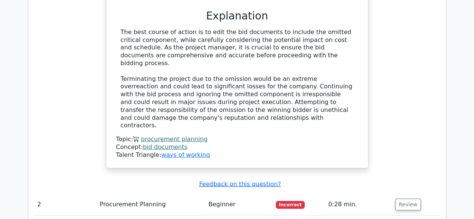
scroll to position [899, 0]
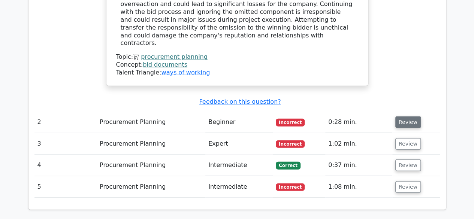
click at [407, 117] on button "Review" at bounding box center [407, 123] width 25 height 12
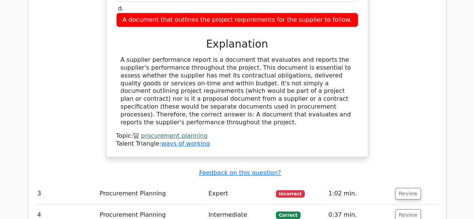
scroll to position [1237, 0]
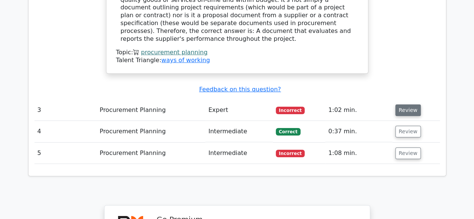
click at [409, 105] on button "Review" at bounding box center [407, 111] width 25 height 12
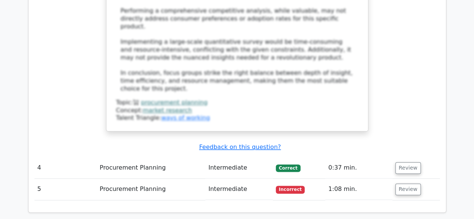
scroll to position [1799, 0]
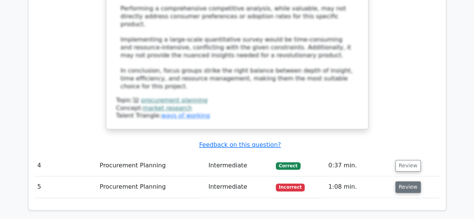
click at [408, 181] on button "Review" at bounding box center [407, 187] width 25 height 12
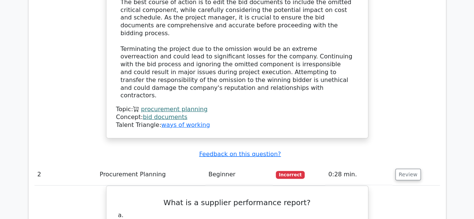
scroll to position [705, 0]
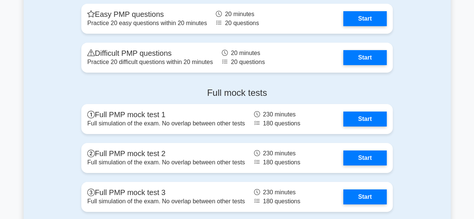
scroll to position [2702, 0]
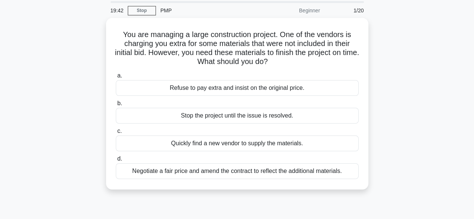
scroll to position [37, 0]
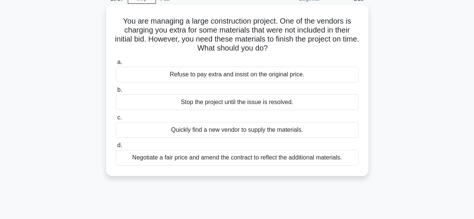
click at [320, 159] on div "Negotiate a fair price and amend the contract to reflect the additional materia…" at bounding box center [237, 158] width 243 height 16
click at [116, 148] on input "d. Negotiate a fair price and amend the contract to reflect the additional mate…" at bounding box center [116, 145] width 0 height 5
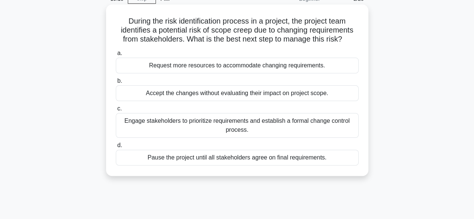
click at [322, 126] on div "Engage stakeholders to prioritize requirements and establish a formal change co…" at bounding box center [237, 125] width 243 height 25
click at [116, 111] on input "c. Engage stakeholders to prioritize requirements and establish a formal change…" at bounding box center [116, 108] width 0 height 5
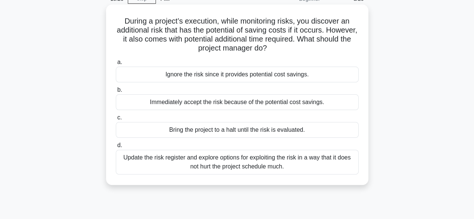
click at [290, 164] on div "Update the risk register and explore options for exploiting the risk in a way t…" at bounding box center [237, 162] width 243 height 25
click at [116, 148] on input "d. Update the risk register and explore options for exploiting the risk in a wa…" at bounding box center [116, 145] width 0 height 5
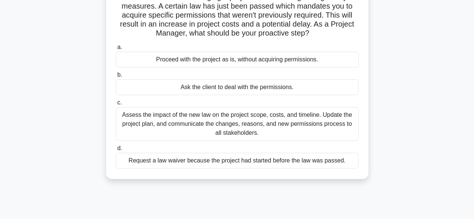
scroll to position [75, 0]
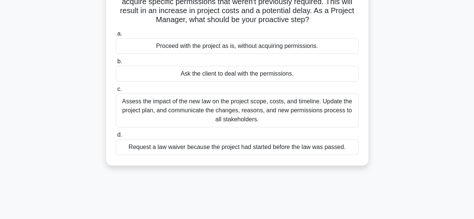
click at [297, 113] on div "Assess the impact of the new law on the project scope, costs, and timeline. Upd…" at bounding box center [237, 111] width 243 height 34
click at [116, 92] on input "c. Assess the impact of the new law on the project scope, costs, and timeline. …" at bounding box center [116, 89] width 0 height 5
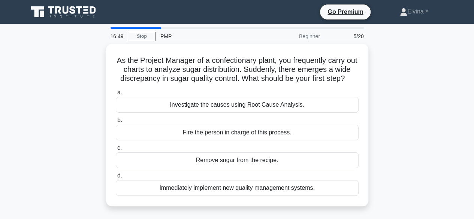
scroll to position [37, 0]
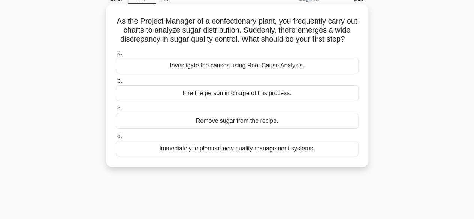
click at [252, 73] on div "Investigate the causes using Root Cause Analysis." at bounding box center [237, 66] width 243 height 16
click at [116, 56] on input "a. Investigate the causes using Root Cause Analysis." at bounding box center [116, 53] width 0 height 5
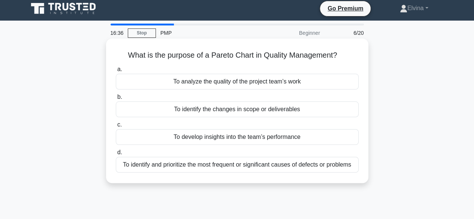
scroll to position [0, 0]
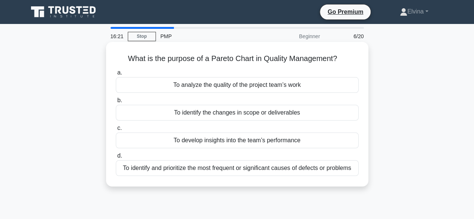
click at [326, 169] on div "To identify and prioritize the most frequent or significant causes of defects o…" at bounding box center [237, 168] width 243 height 16
click at [116, 159] on input "d. To identify and prioritize the most frequent or significant causes of defect…" at bounding box center [116, 156] width 0 height 5
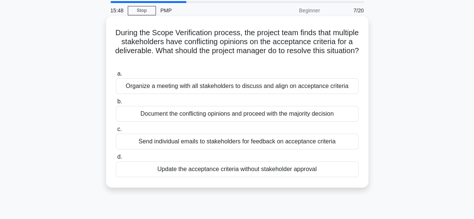
scroll to position [37, 0]
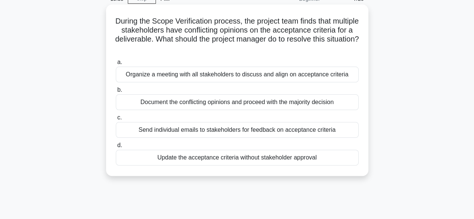
click at [315, 77] on div "Organize a meeting with all stakeholders to discuss and align on acceptance cri…" at bounding box center [237, 75] width 243 height 16
click at [116, 65] on input "a. Organize a meeting with all stakeholders to discuss and align on acceptance …" at bounding box center [116, 62] width 0 height 5
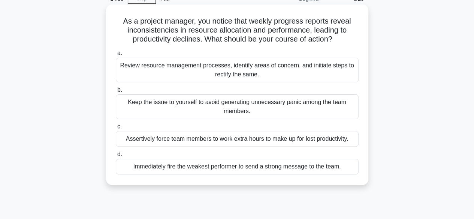
click at [194, 76] on div "Review resource management processes, identify areas of concern, and initiate s…" at bounding box center [237, 70] width 243 height 25
click at [116, 56] on input "a. Review resource management processes, identify areas of concern, and initiat…" at bounding box center [116, 53] width 0 height 5
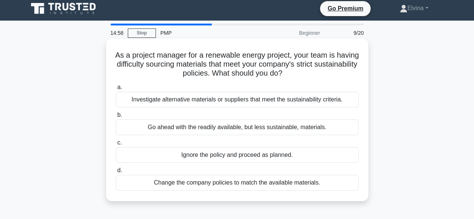
scroll to position [0, 0]
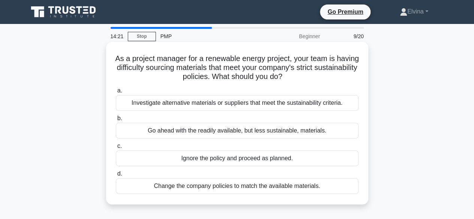
click at [328, 103] on div "Investigate alternative materials or suppliers that meet the sustainability cri…" at bounding box center [237, 103] width 243 height 16
click at [116, 93] on input "a. Investigate alternative materials or suppliers that meet the sustainability …" at bounding box center [116, 90] width 0 height 5
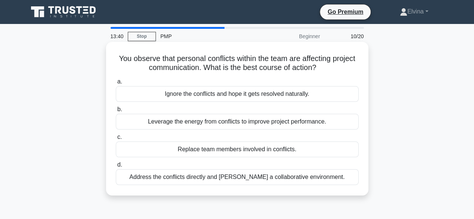
click at [316, 179] on div "Address the conflicts directly and foster a collaborative environment." at bounding box center [237, 177] width 243 height 16
click at [116, 167] on input "d. Address the conflicts directly and foster a collaborative environment." at bounding box center [116, 165] width 0 height 5
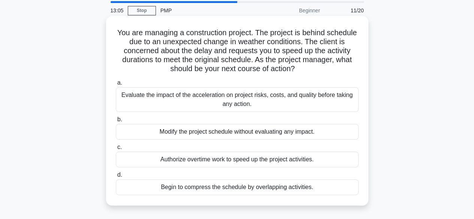
scroll to position [37, 0]
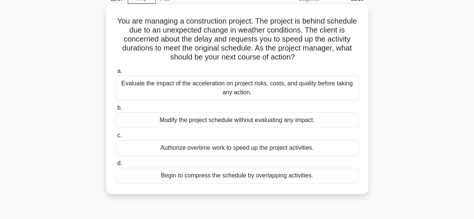
click at [267, 94] on div "Evaluate the impact of the acceleration on project risks, costs, and quality be…" at bounding box center [237, 88] width 243 height 25
click at [116, 74] on input "a. Evaluate the impact of the acceleration on project risks, costs, and quality…" at bounding box center [116, 71] width 0 height 5
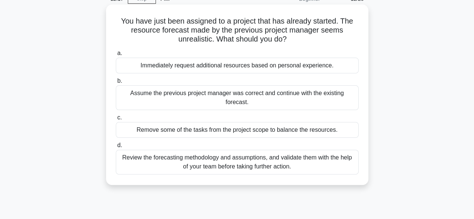
click at [311, 165] on div "Review the forecasting methodology and assumptions, and validate them with the …" at bounding box center [237, 162] width 243 height 25
click at [116, 148] on input "d. Review the forecasting methodology and assumptions, and validate them with t…" at bounding box center [116, 145] width 0 height 5
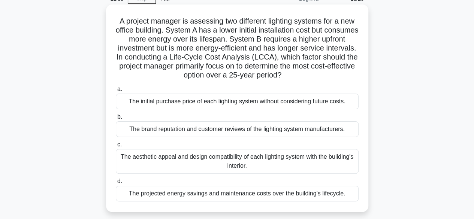
scroll to position [75, 0]
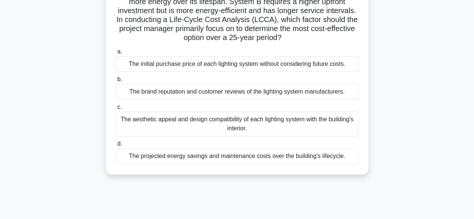
click at [335, 157] on div "The projected energy savings and maintenance costs over the building's lifecycl…" at bounding box center [237, 156] width 243 height 16
click at [116, 147] on input "d. The projected energy savings and maintenance costs over the building's lifec…" at bounding box center [116, 144] width 0 height 5
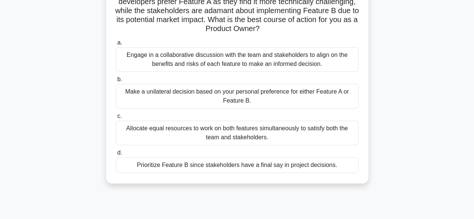
scroll to position [37, 0]
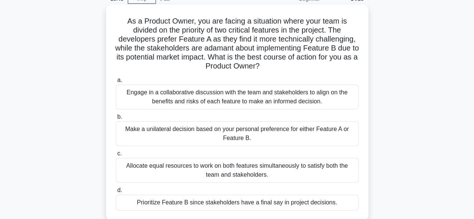
click at [299, 102] on div "Engage in a collaborative discussion with the team and stakeholders to align on…" at bounding box center [237, 97] width 243 height 25
click at [116, 83] on input "a. Engage in a collaborative discussion with the team and stakeholders to align…" at bounding box center [116, 80] width 0 height 5
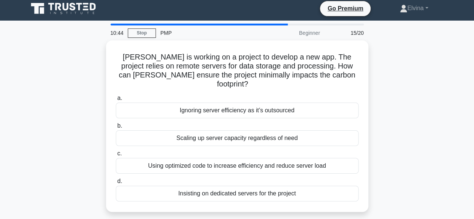
scroll to position [0, 0]
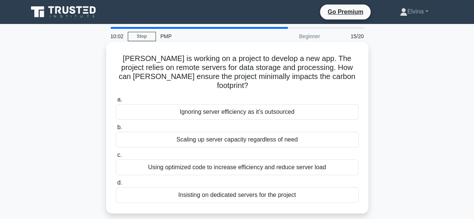
click at [238, 188] on div "Insisting on dedicated servers for the project" at bounding box center [237, 195] width 243 height 16
click at [116, 185] on input "d. Insisting on dedicated servers for the project" at bounding box center [116, 183] width 0 height 5
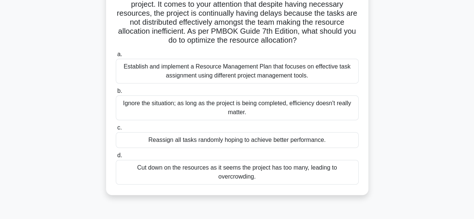
scroll to position [75, 0]
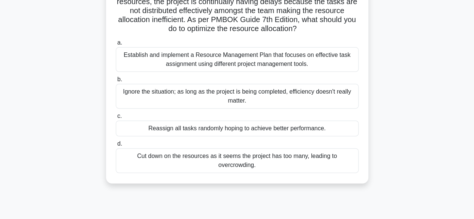
click at [292, 61] on div "Establish and implement a Resource Management Plan that focuses on effective ta…" at bounding box center [237, 59] width 243 height 25
click at [116, 45] on input "a. Establish and implement a Resource Management Plan that focuses on effective…" at bounding box center [116, 42] width 0 height 5
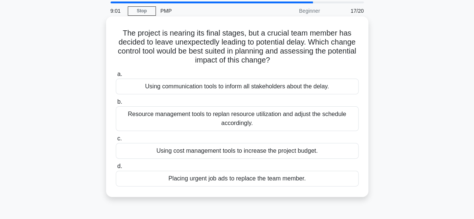
scroll to position [37, 0]
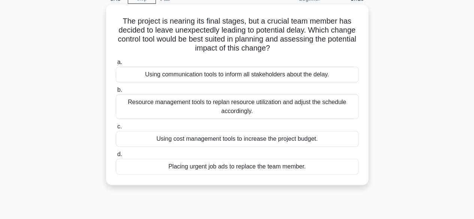
click at [313, 110] on div "Resource management tools to replan resource utilization and adjust the schedul…" at bounding box center [237, 106] width 243 height 25
click at [116, 93] on input "b. Resource management tools to replan resource utilization and adjust the sche…" at bounding box center [116, 90] width 0 height 5
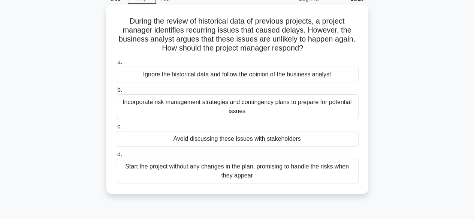
click at [307, 111] on div "Incorporate risk management strategies and contingency plans to prepare for pot…" at bounding box center [237, 106] width 243 height 25
click at [116, 93] on input "b. Incorporate risk management strategies and contingency plans to prepare for …" at bounding box center [116, 90] width 0 height 5
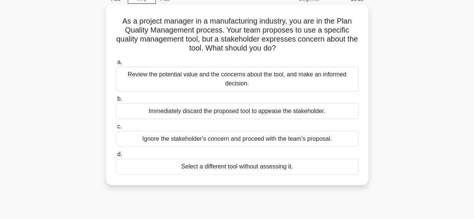
click at [286, 81] on div "Review the potential value and the concerns about the tool, and make an informe…" at bounding box center [237, 79] width 243 height 25
click at [116, 65] on input "a. Review the potential value and the concerns about the tool, and make an info…" at bounding box center [116, 62] width 0 height 5
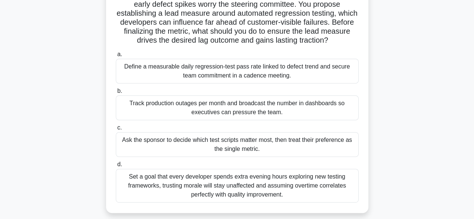
scroll to position [75, 0]
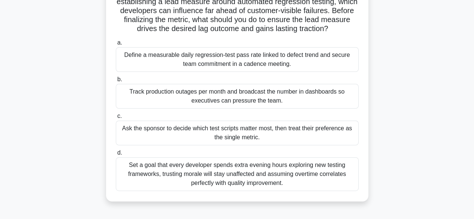
click at [294, 64] on div "Define a measurable daily regression-test pass rate linked to defect trend and …" at bounding box center [237, 59] width 243 height 25
click at [116, 45] on input "a. Define a measurable daily regression-test pass rate linked to defect trend a…" at bounding box center [116, 42] width 0 height 5
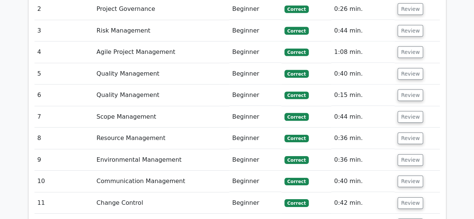
scroll to position [1237, 0]
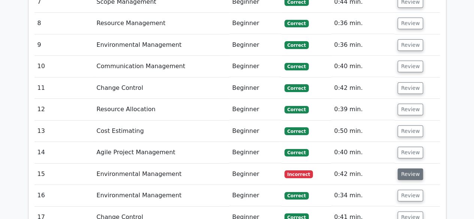
click at [408, 169] on button "Review" at bounding box center [410, 175] width 25 height 12
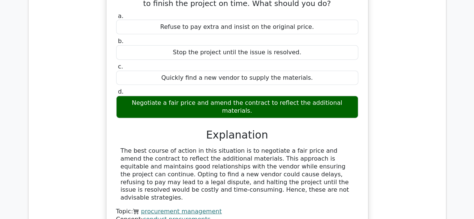
scroll to position [704, 0]
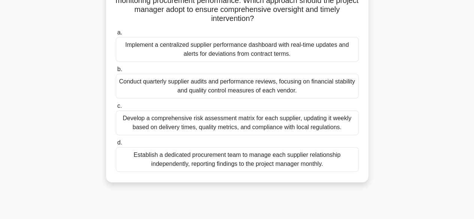
scroll to position [185, 0]
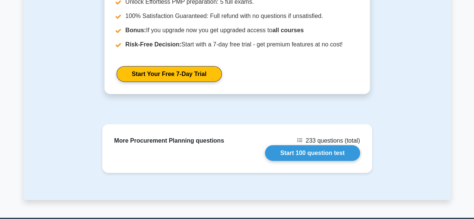
scroll to position [1006, 0]
